Goal: Information Seeking & Learning: Learn about a topic

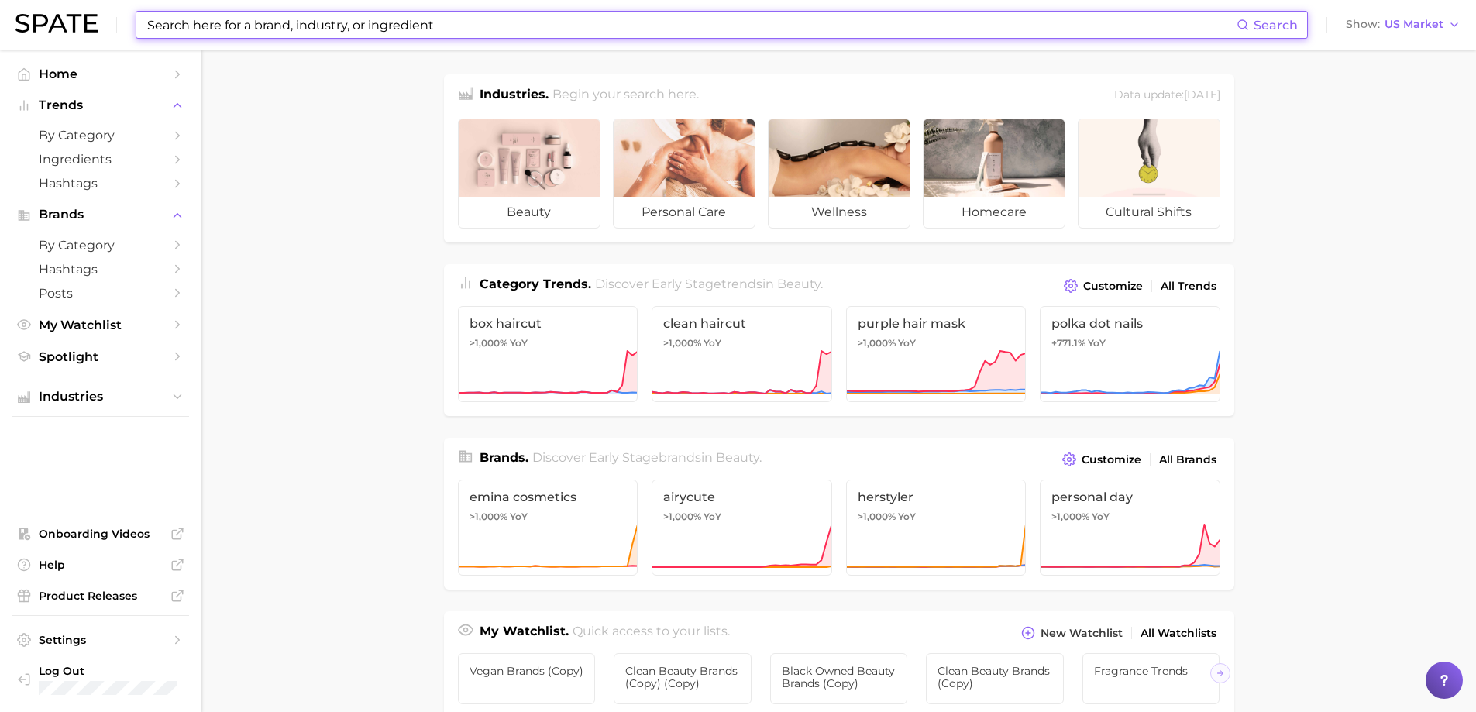
click at [380, 26] on input at bounding box center [691, 25] width 1091 height 26
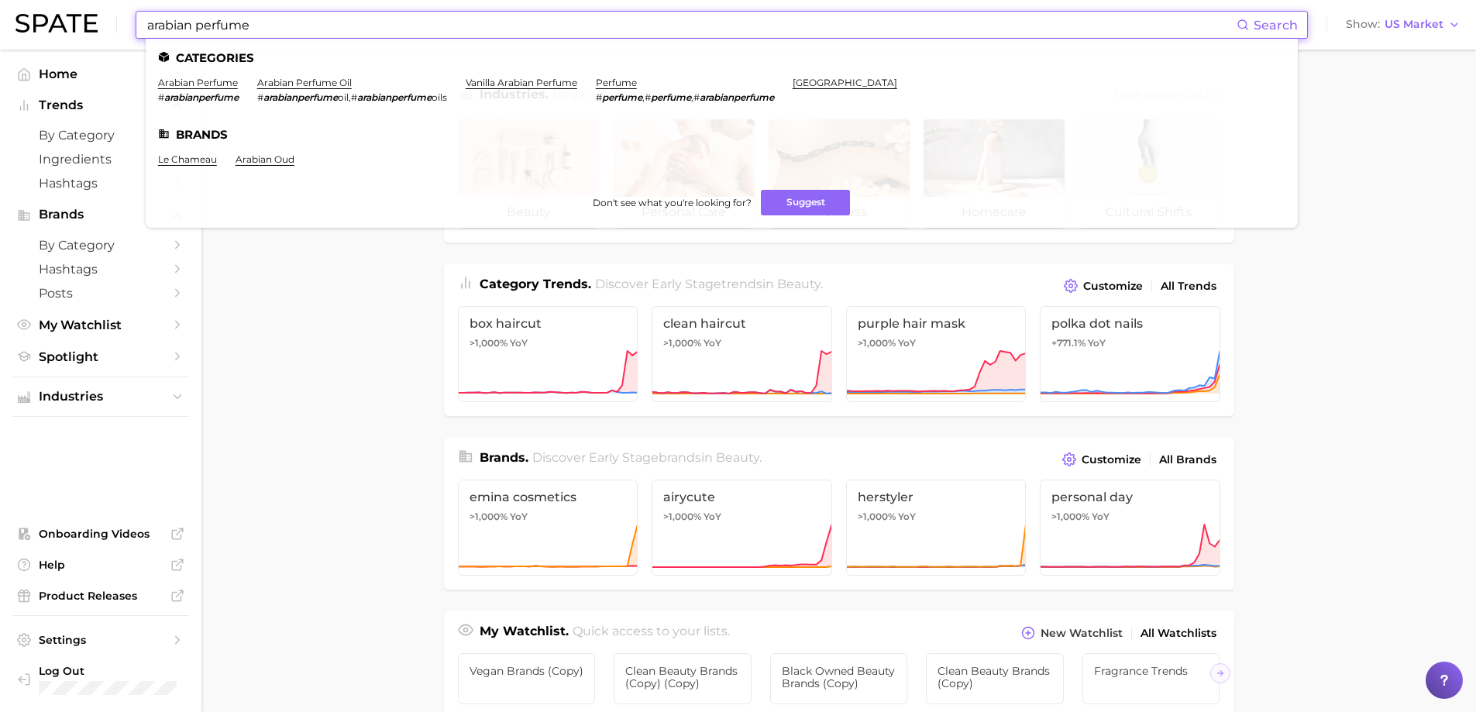
type input "arabian perfume"
click at [204, 81] on link "arabian perfume" at bounding box center [198, 83] width 80 height 12
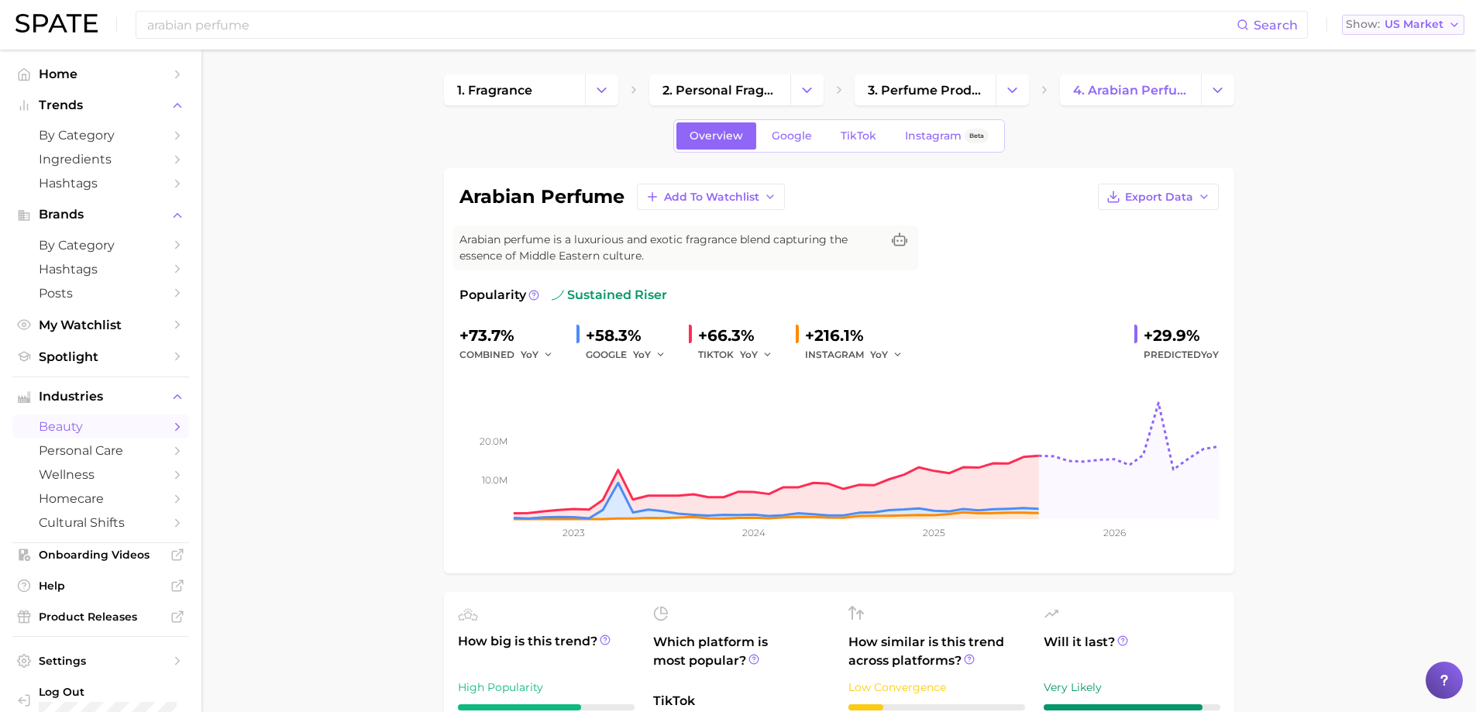
click at [1447, 26] on button "Show US Market" at bounding box center [1403, 25] width 122 height 20
click at [1368, 186] on span "Global" at bounding box center [1367, 189] width 36 height 13
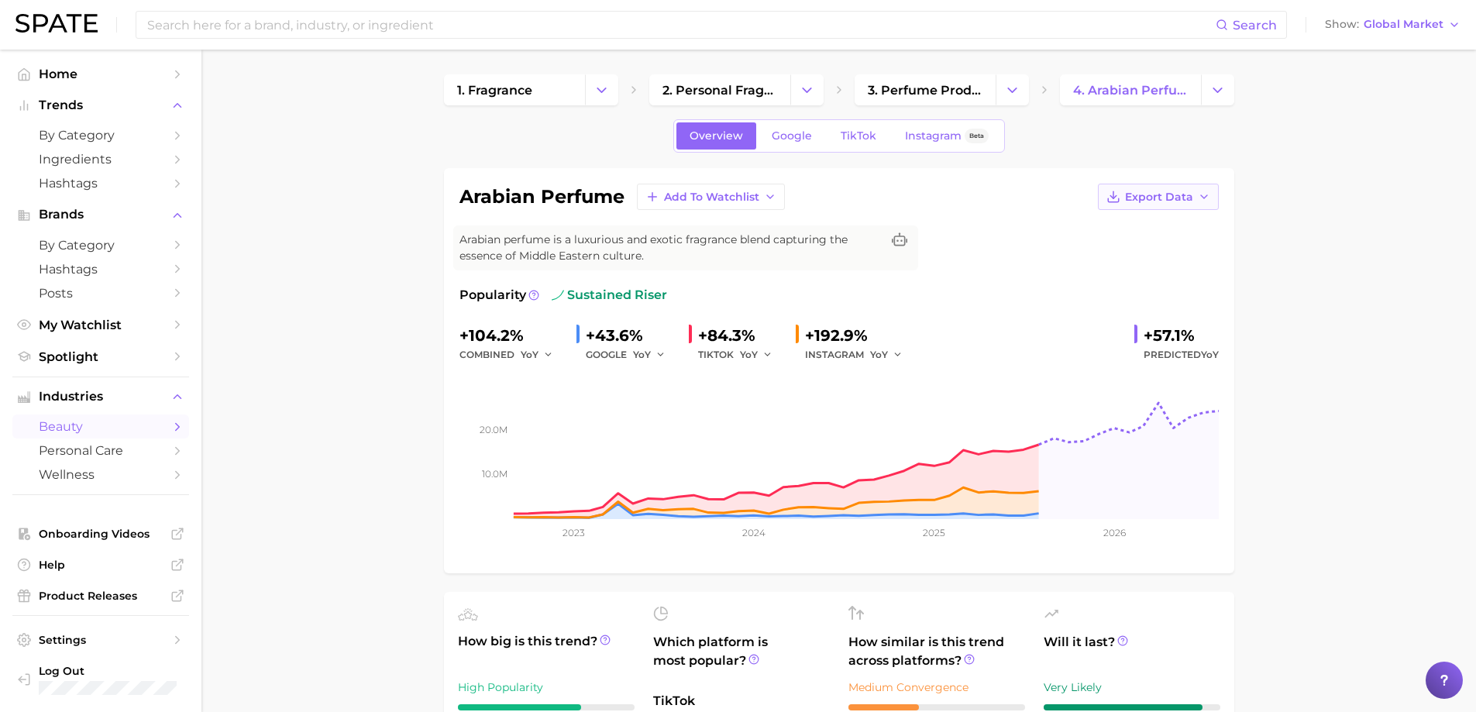
click at [1205, 198] on icon "button" at bounding box center [1203, 197] width 12 height 12
click at [1146, 249] on span "Time Series Image" at bounding box center [1126, 253] width 104 height 13
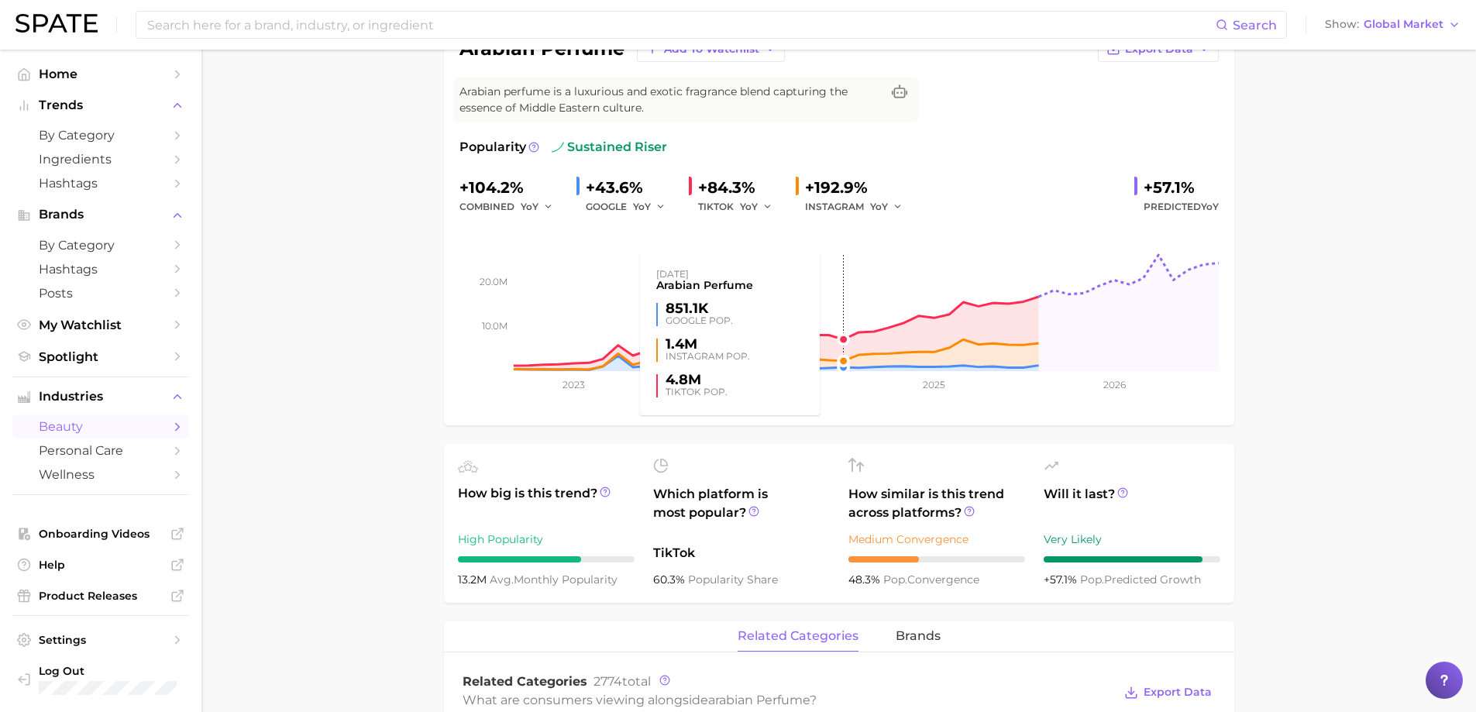
scroll to position [155, 0]
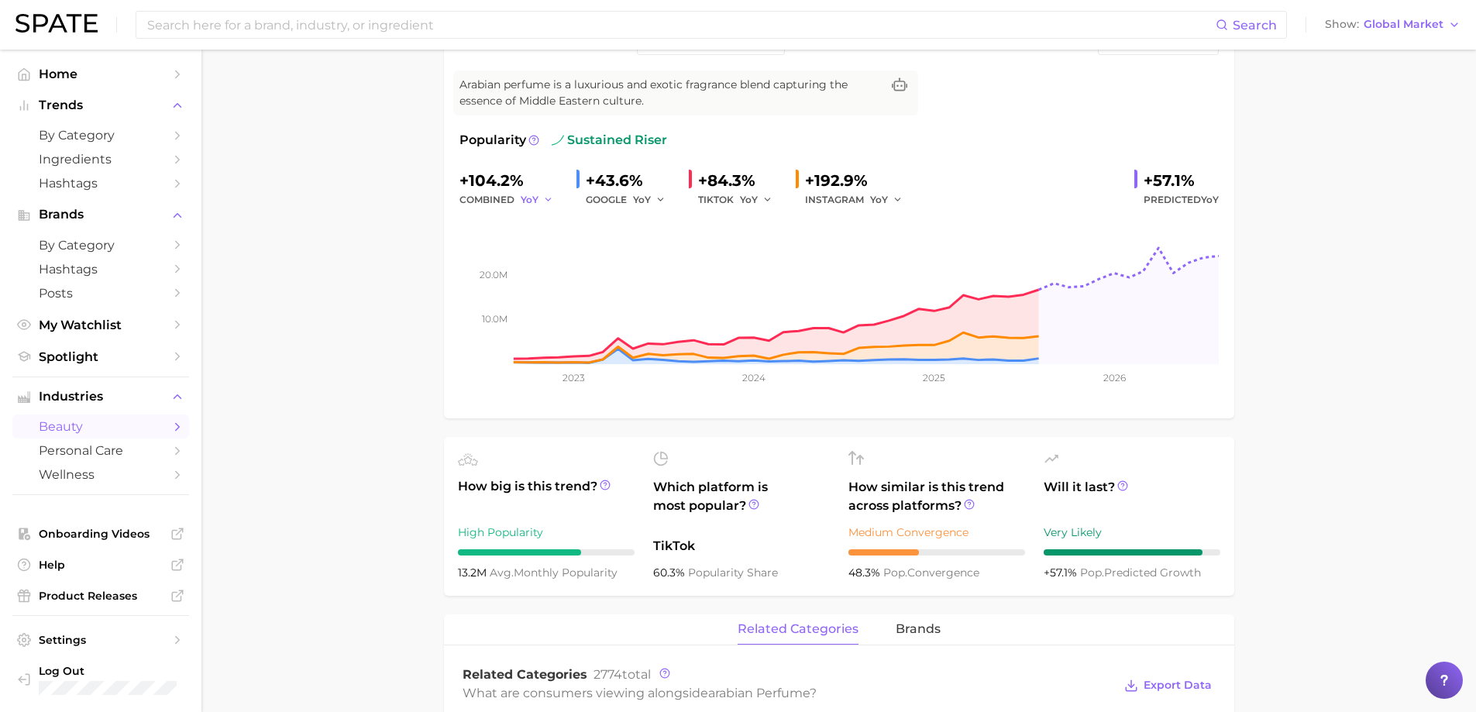
click at [545, 198] on icon "button" at bounding box center [548, 199] width 11 height 11
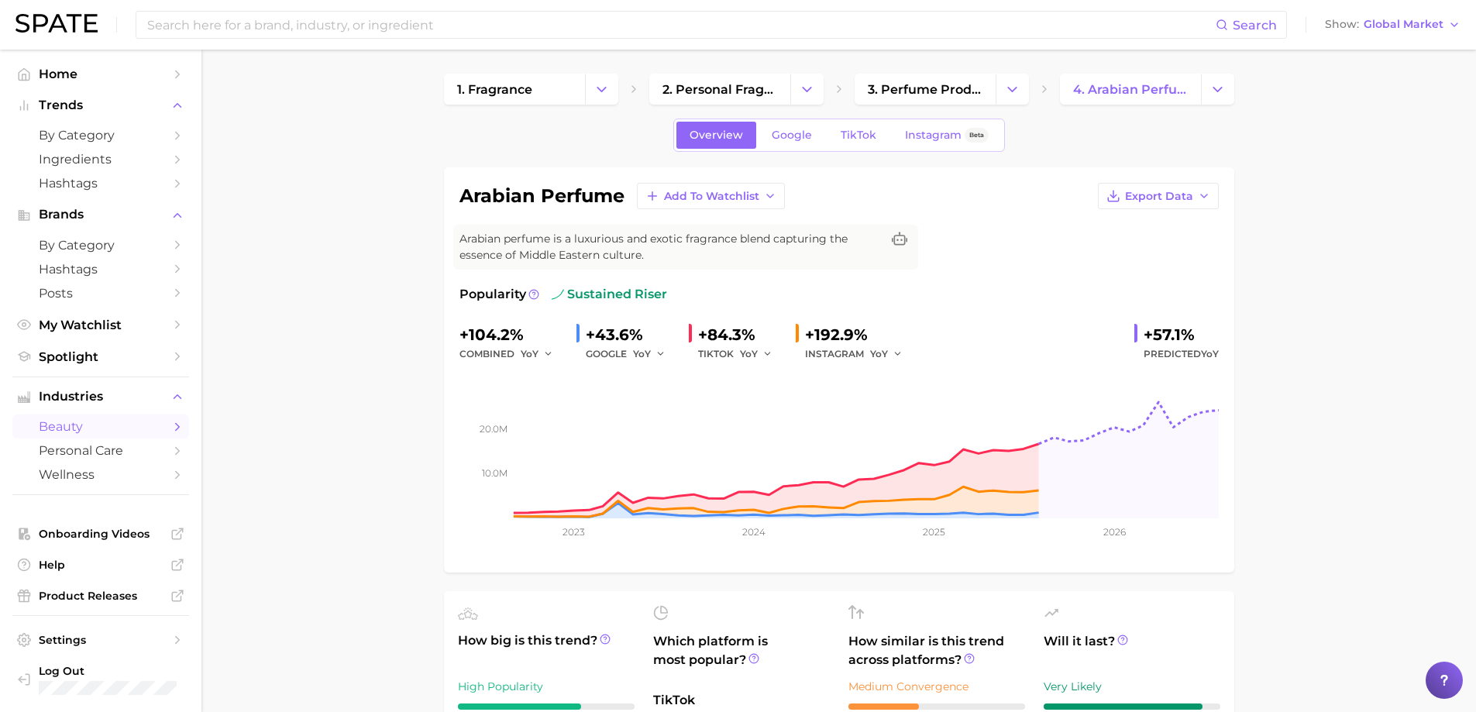
scroll to position [0, 0]
click at [1451, 27] on icon "button" at bounding box center [1454, 25] width 12 height 12
click at [1384, 50] on span "[GEOGRAPHIC_DATA]" at bounding box center [1388, 49] width 120 height 13
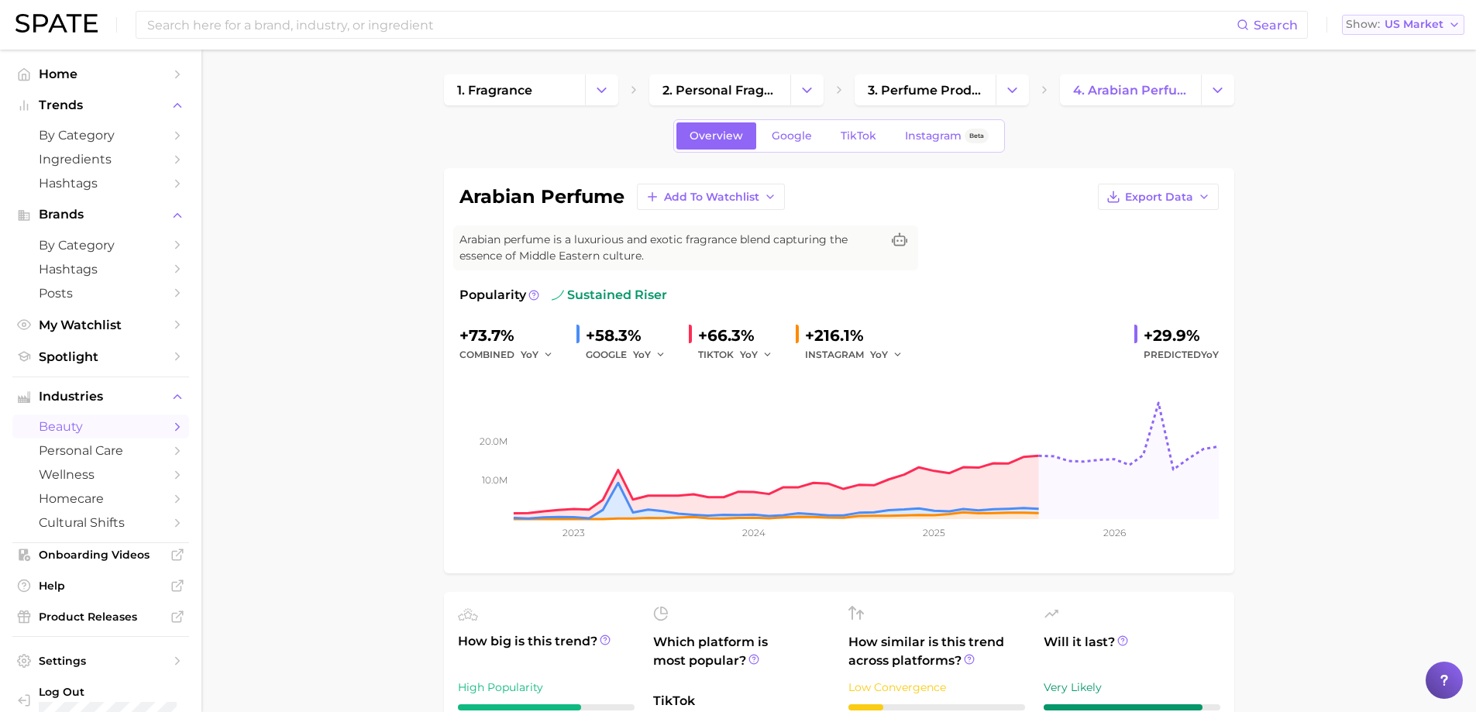
click at [1453, 25] on icon "button" at bounding box center [1454, 25] width 12 height 12
click at [1414, 76] on span "[GEOGRAPHIC_DATA]" at bounding box center [1409, 77] width 120 height 13
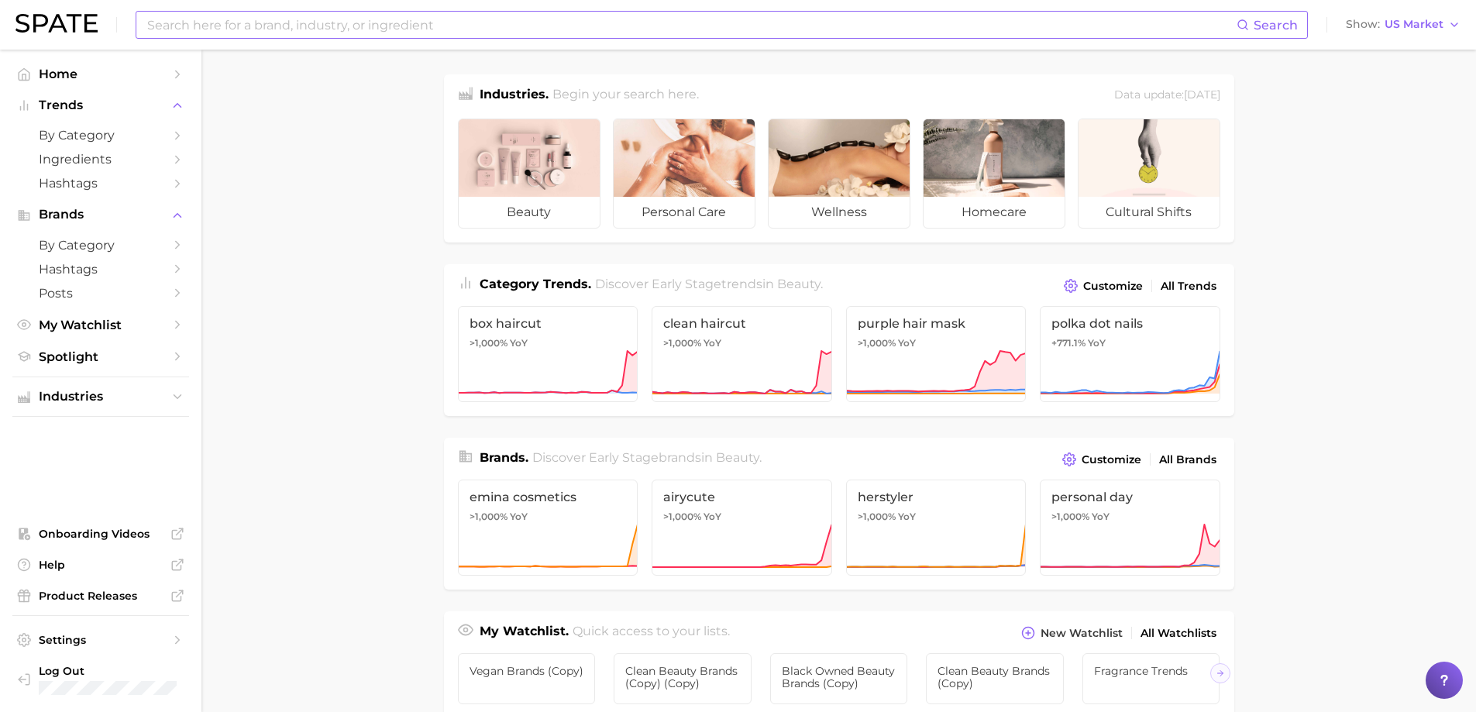
click at [396, 23] on input at bounding box center [691, 25] width 1091 height 26
type input "arabian perfume"
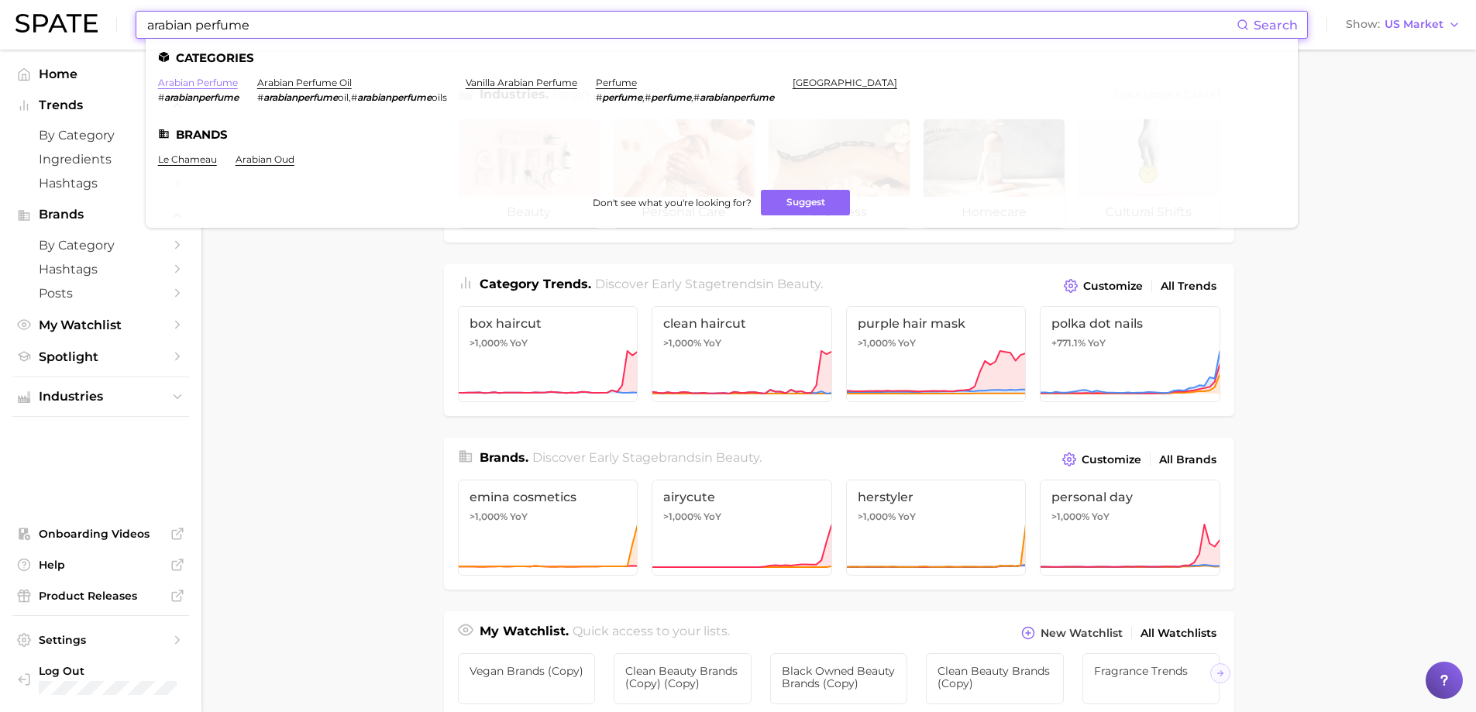
click at [173, 88] on link "arabian perfume" at bounding box center [198, 83] width 80 height 12
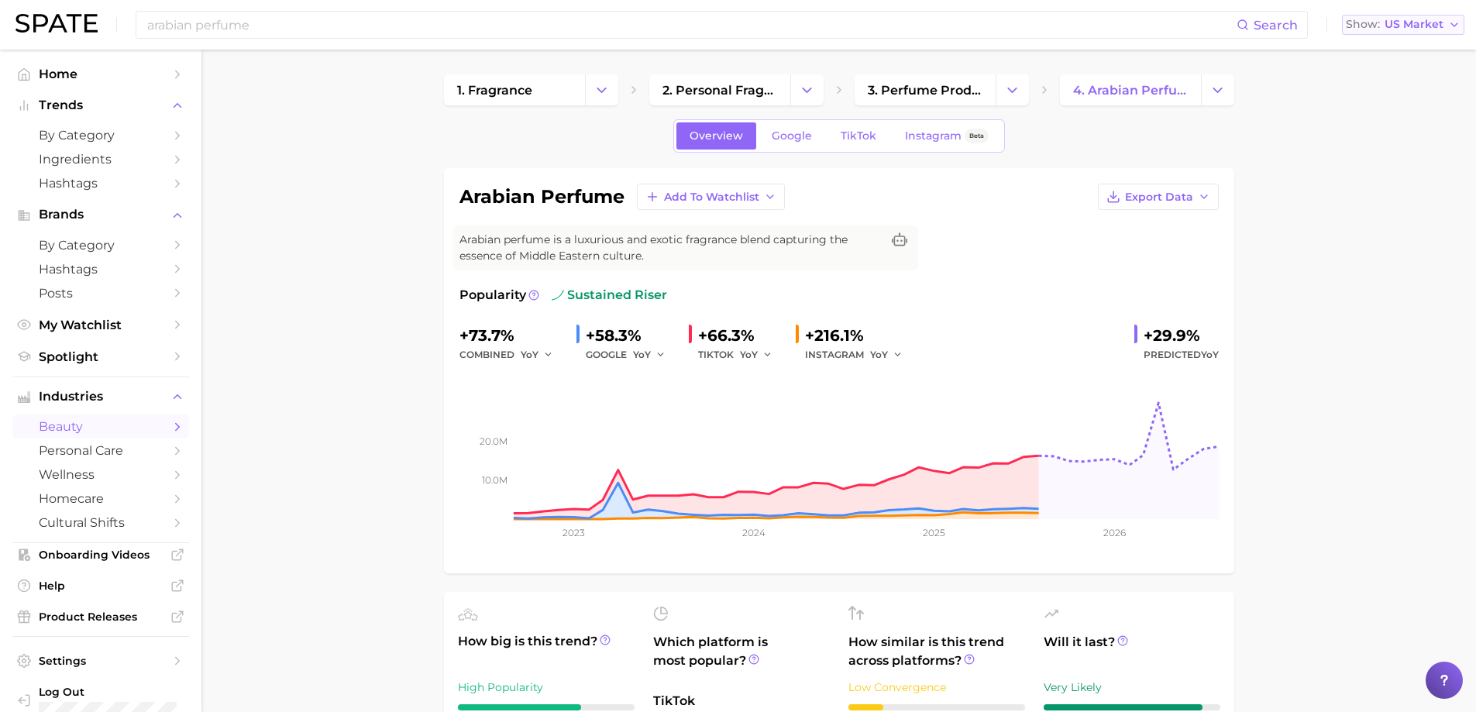
click at [1454, 28] on icon "button" at bounding box center [1454, 25] width 12 height 12
click at [1417, 77] on span "United Kingdom" at bounding box center [1409, 77] width 120 height 13
